Goal: Find specific page/section: Find specific page/section

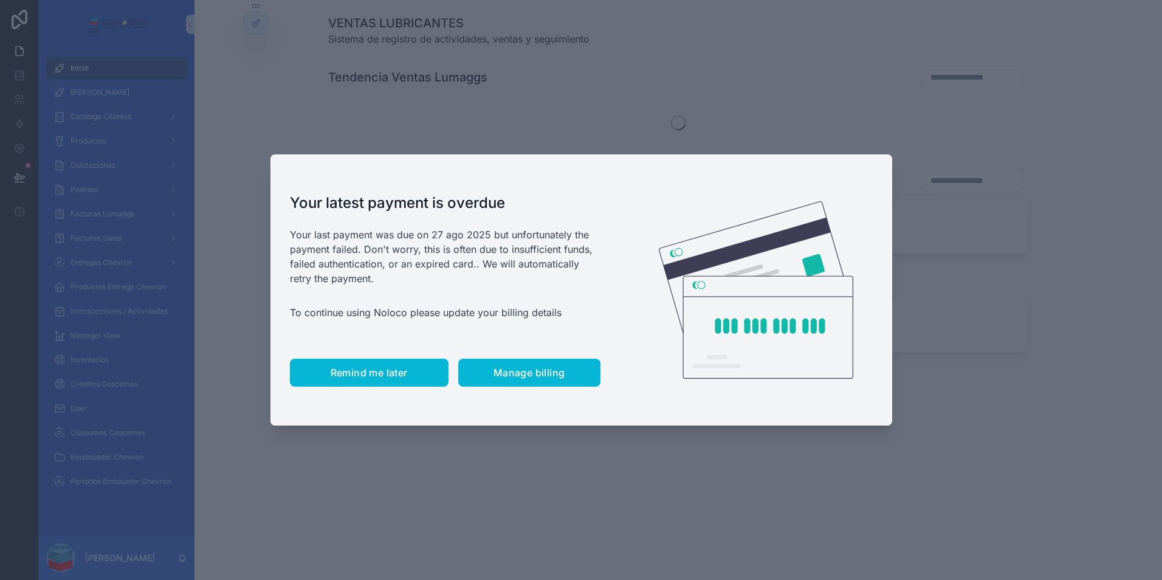
click at [390, 373] on span "Remind me later" at bounding box center [369, 372] width 77 height 12
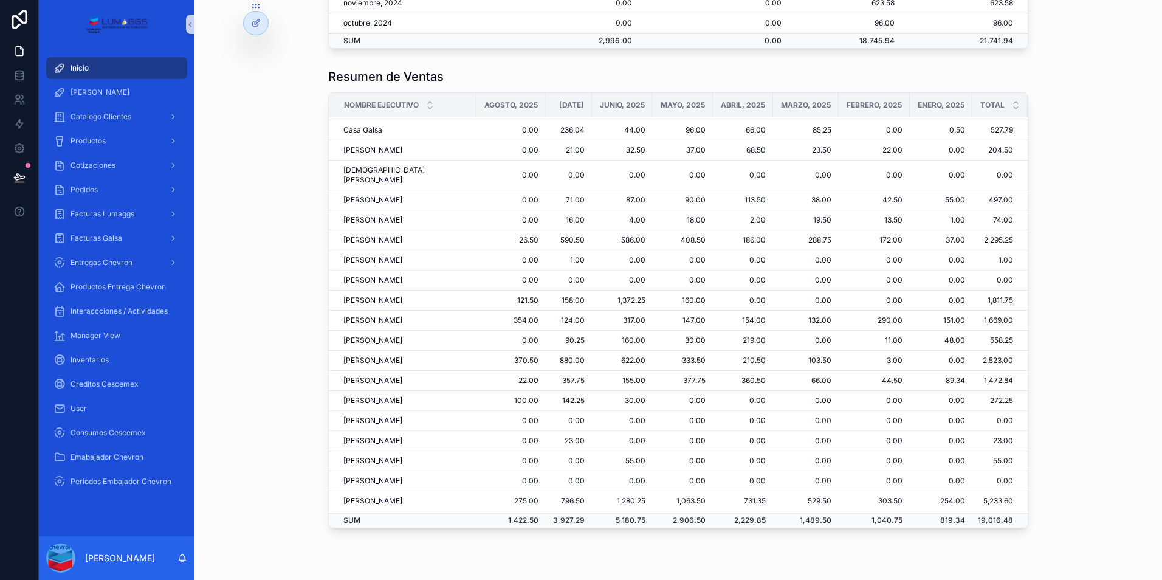
scroll to position [86, 0]
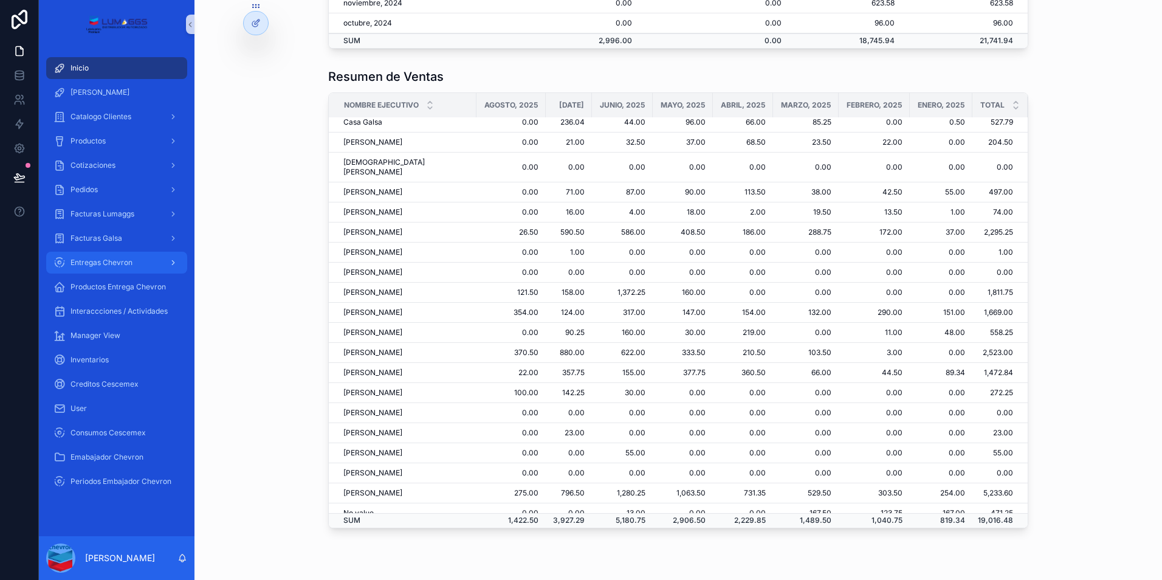
click at [131, 264] on span "Entregas Chevron" at bounding box center [101, 263] width 62 height 10
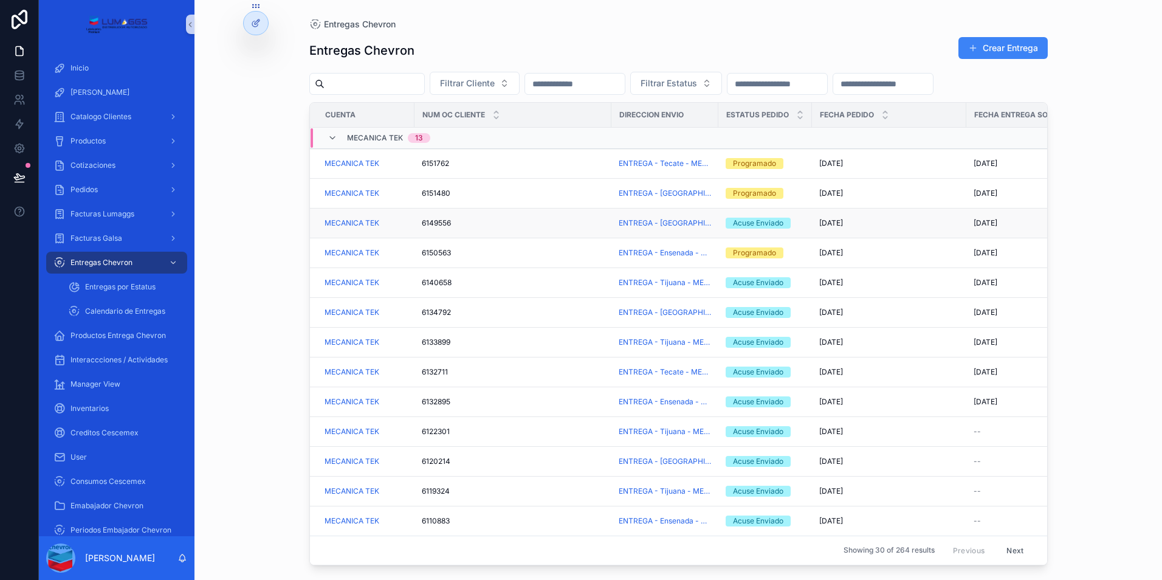
click at [551, 228] on div "6149556 6149556" at bounding box center [513, 223] width 182 height 10
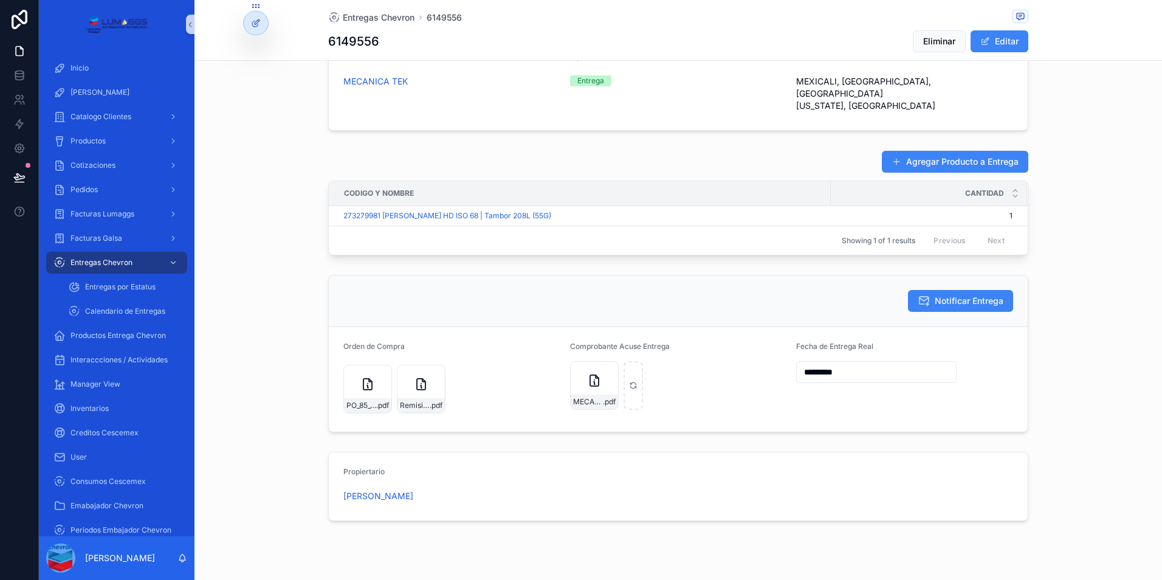
scroll to position [450, 0]
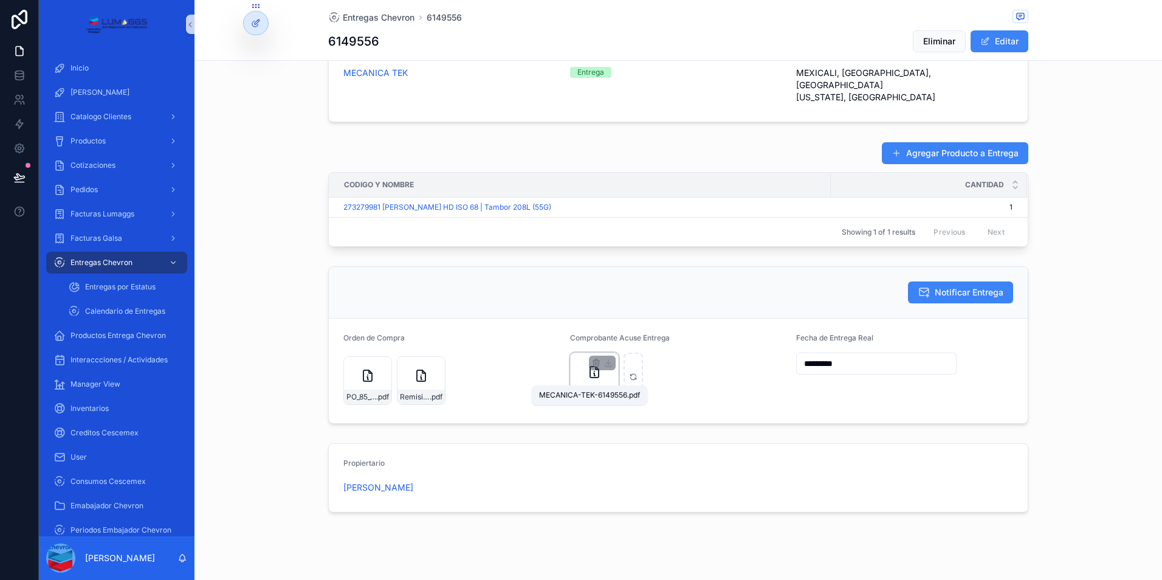
click at [596, 388] on span "MECANICA-TEK-6149556" at bounding box center [588, 393] width 30 height 10
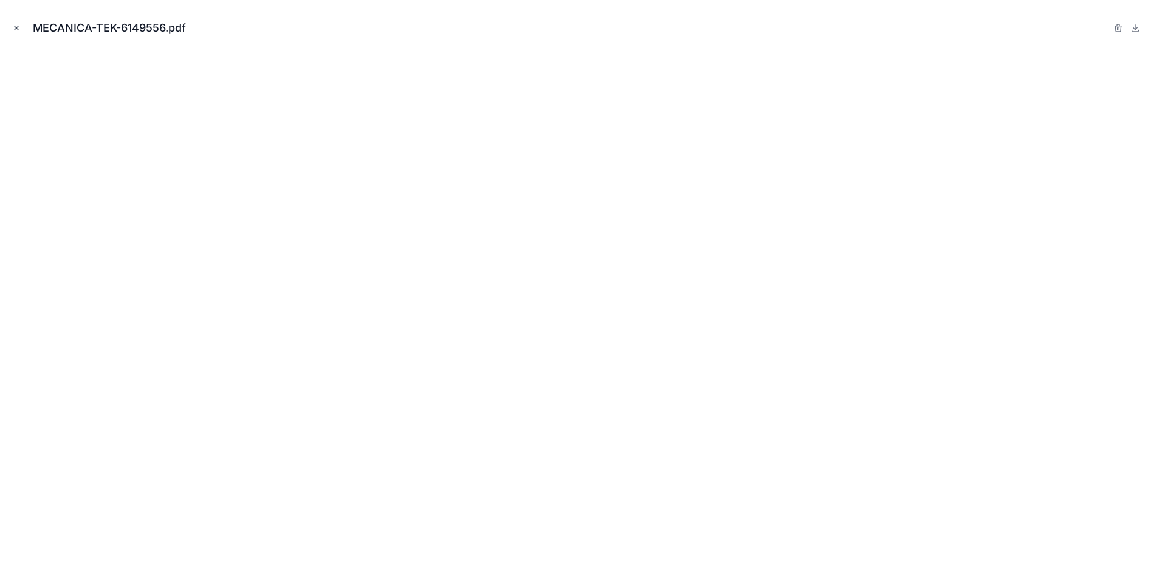
click at [14, 24] on icon "Close modal" at bounding box center [16, 28] width 9 height 9
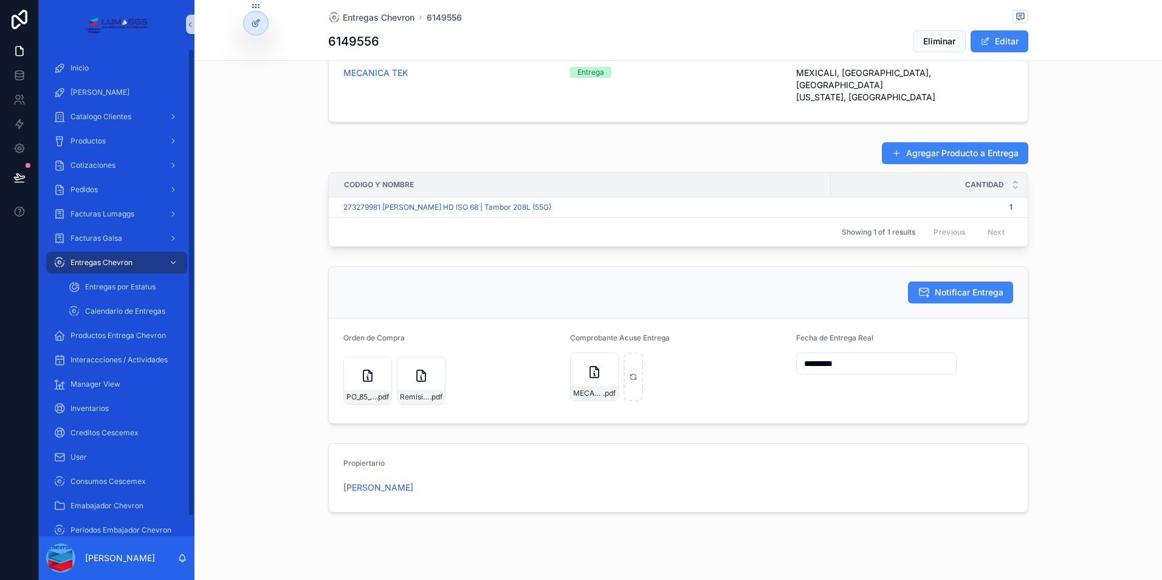
click at [239, 154] on div "Agregar Producto a Entrega Codigo y Nombre Cantidad 273279981 CHEVRON RANDO HD …" at bounding box center [677, 194] width 967 height 115
click at [129, 287] on span "Entregas por Estatus" at bounding box center [120, 287] width 70 height 10
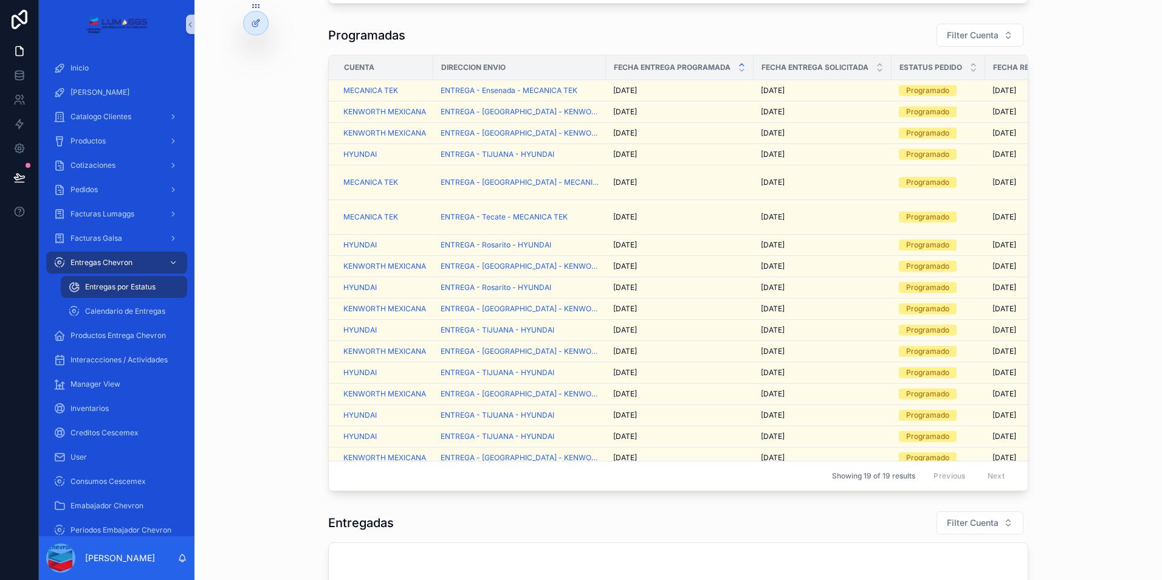
scroll to position [61, 0]
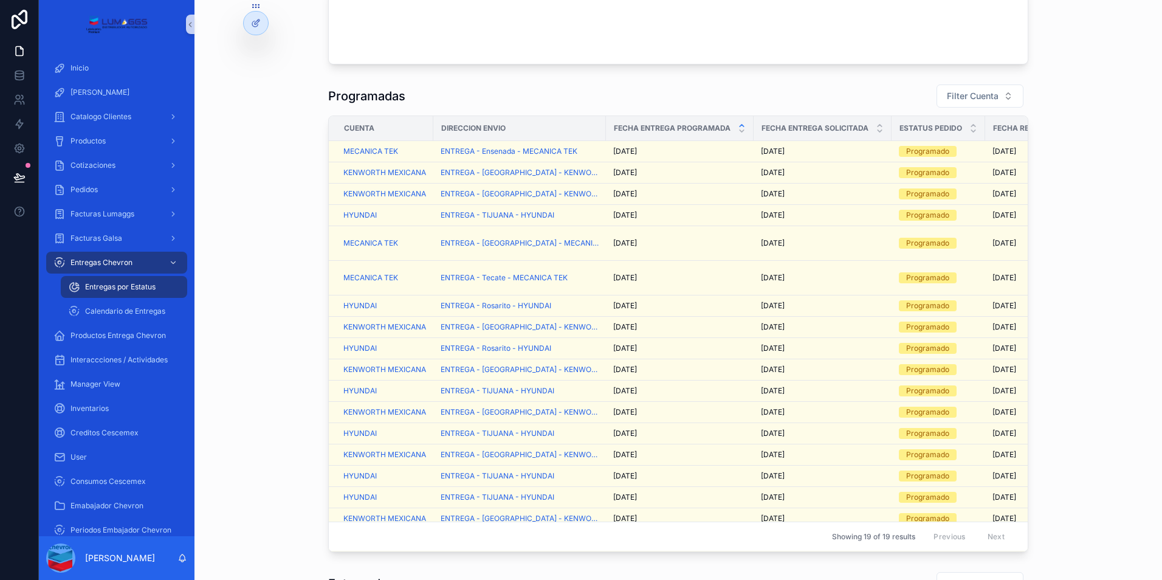
click at [485, 104] on div "Programadas Filter Cuenta" at bounding box center [678, 96] width 700 height 24
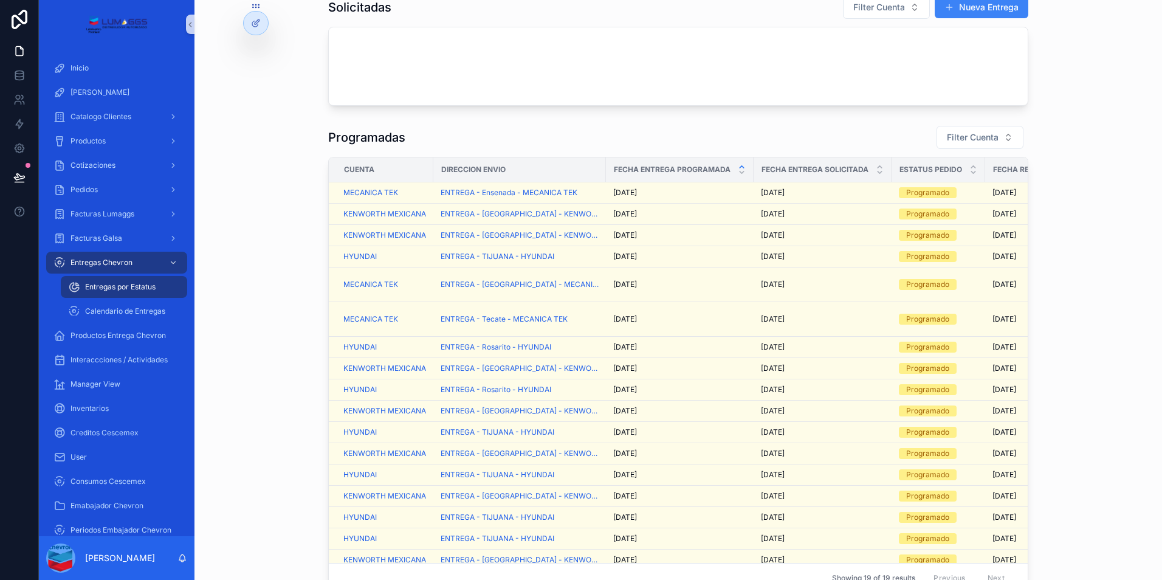
scroll to position [0, 0]
